Goal: Task Accomplishment & Management: Book appointment/travel/reservation

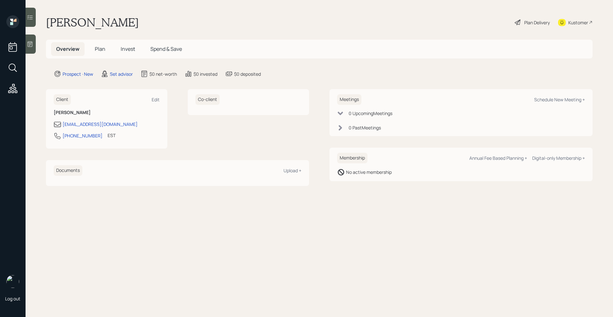
click at [28, 47] on icon at bounding box center [30, 44] width 6 height 6
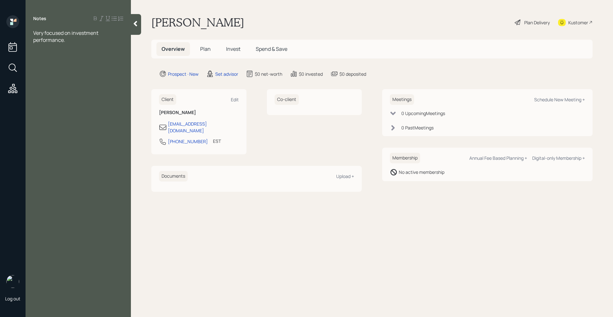
click at [132, 25] on icon at bounding box center [135, 23] width 6 height 6
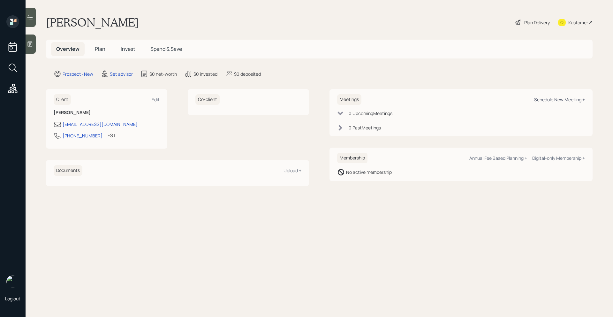
click at [560, 101] on div "Schedule New Meeting +" at bounding box center [559, 99] width 51 height 6
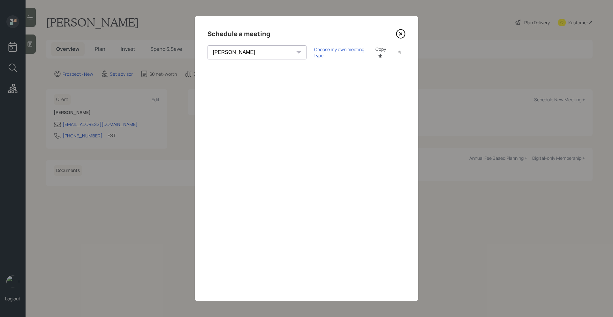
click at [253, 54] on select "[PERSON_NAME] [PERSON_NAME] [PERSON_NAME] [PERSON_NAME] [PERSON_NAME] [PERSON_N…" at bounding box center [256, 52] width 99 height 14
select select "205a2f49-d305-4782-8e90-e36bafbe5565"
click at [207, 45] on select "[PERSON_NAME] [PERSON_NAME] [PERSON_NAME] [PERSON_NAME] [PERSON_NAME] [PERSON_N…" at bounding box center [256, 52] width 99 height 14
click at [314, 53] on div "Choose my own meeting type" at bounding box center [341, 52] width 54 height 12
click at [402, 34] on icon at bounding box center [401, 34] width 10 height 10
